Goal: Check status

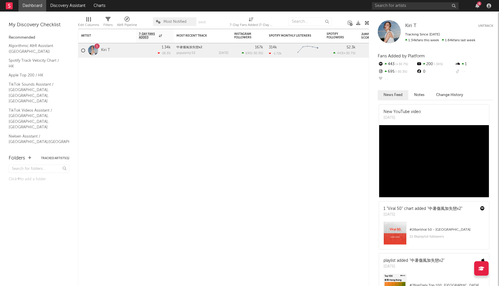
click at [95, 48] on div at bounding box center [93, 50] width 10 height 10
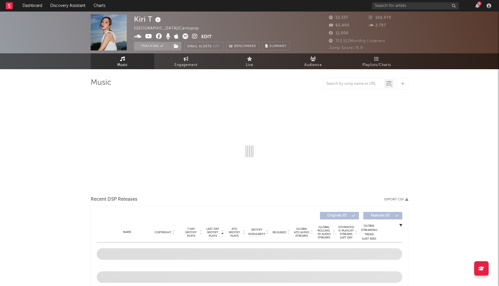
select select "6m"
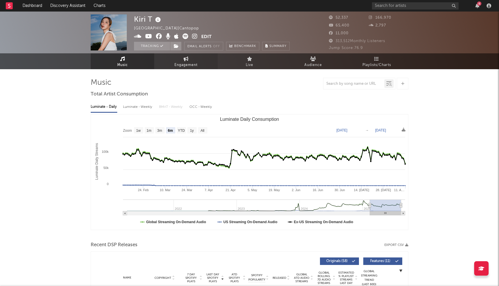
click at [183, 67] on span "Engagement" at bounding box center [185, 65] width 23 height 7
select select "1w"
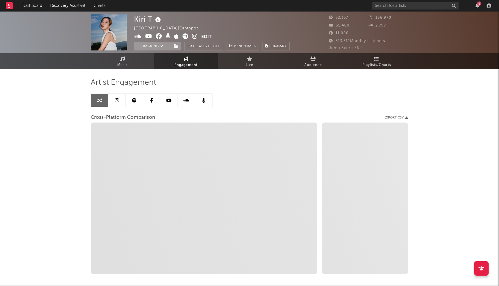
click at [119, 100] on link at bounding box center [116, 100] width 17 height 13
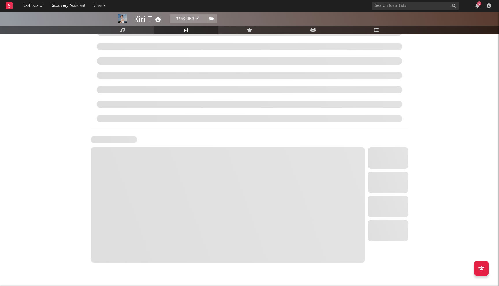
select select "6m"
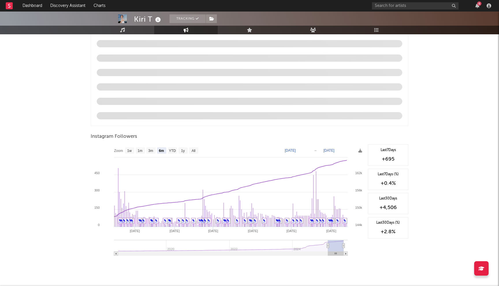
scroll to position [565, 0]
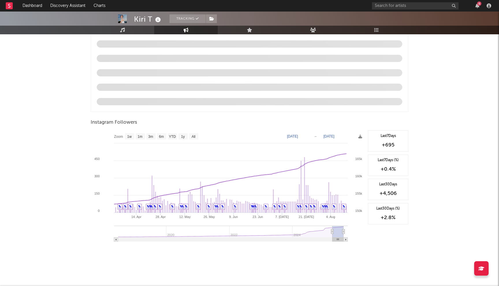
type input "[DATE]"
select select "3m"
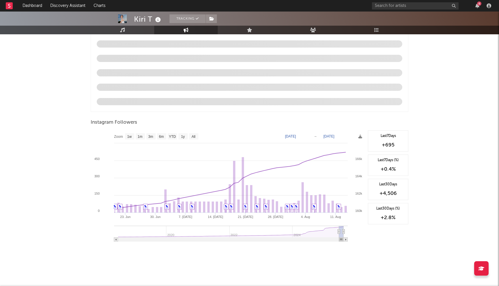
type input "[DATE]"
select select "1m"
type input "[DATE]"
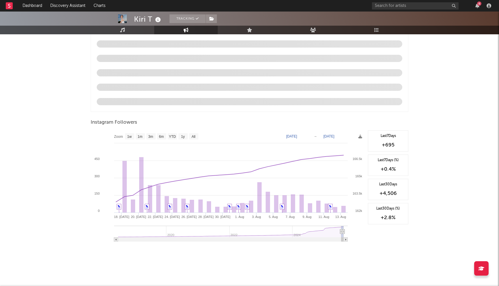
select select "1m"
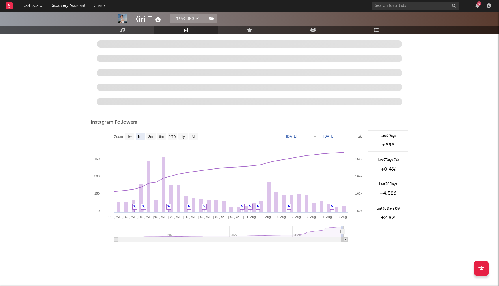
type input "[DATE]"
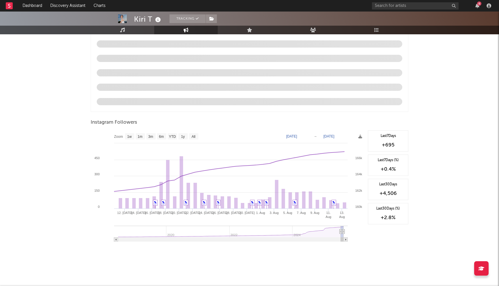
drag, startPoint x: 329, startPoint y: 232, endPoint x: 341, endPoint y: 233, distance: 11.8
click at [341, 233] on icon at bounding box center [340, 232] width 2 height 4
